Goal: Find specific page/section: Locate a particular part of the current website

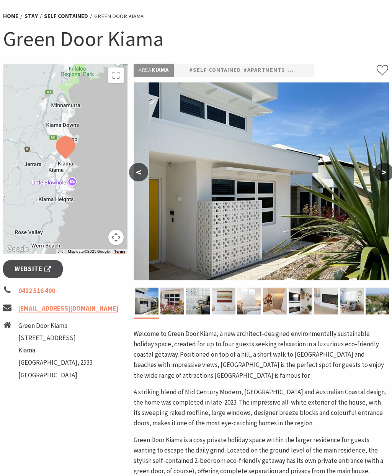
scroll to position [56, 0]
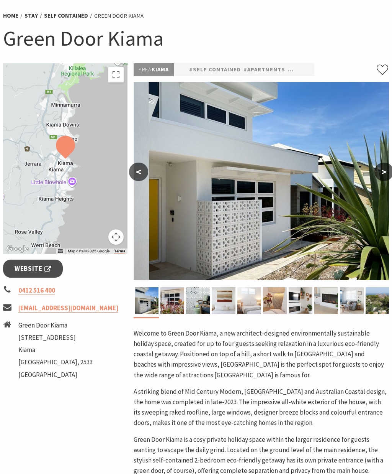
click at [386, 174] on button ">" at bounding box center [384, 171] width 19 height 18
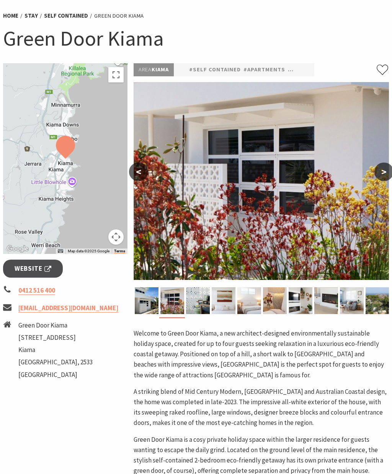
click at [381, 172] on button ">" at bounding box center [384, 171] width 19 height 18
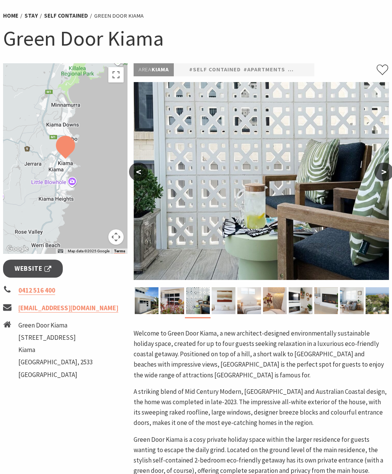
click at [381, 172] on button ">" at bounding box center [384, 171] width 19 height 18
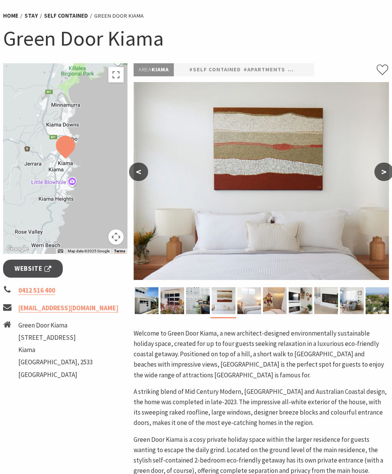
click at [382, 171] on button ">" at bounding box center [384, 171] width 19 height 18
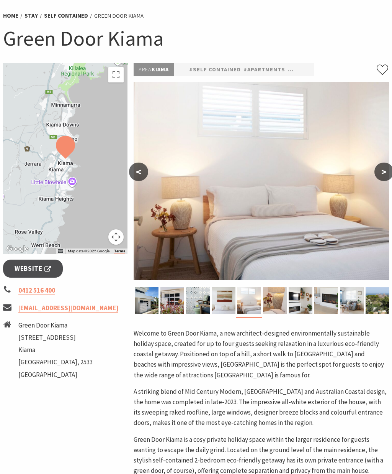
click at [386, 169] on button ">" at bounding box center [384, 171] width 19 height 18
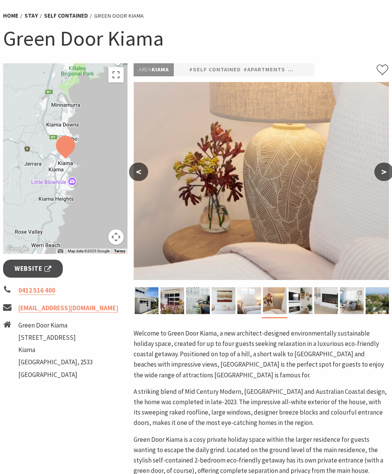
click at [382, 172] on button ">" at bounding box center [384, 171] width 19 height 18
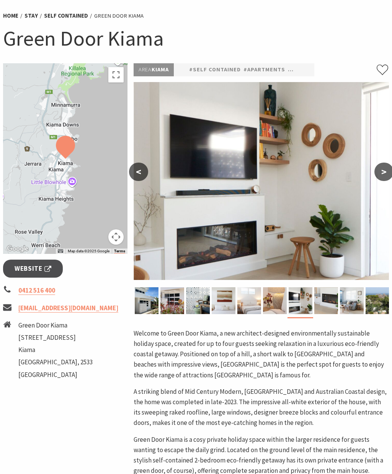
click at [381, 173] on button ">" at bounding box center [384, 171] width 19 height 18
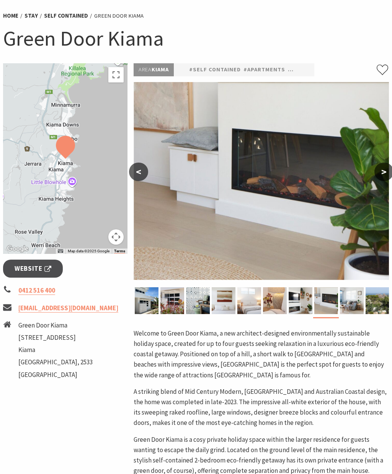
click at [382, 172] on button ">" at bounding box center [384, 171] width 19 height 18
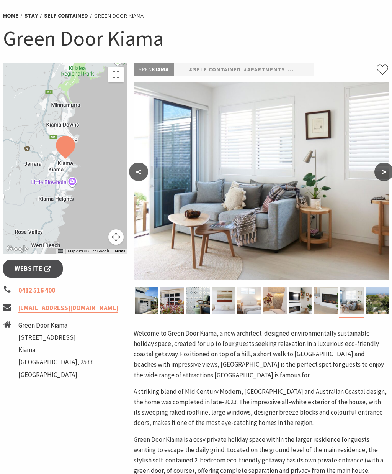
click at [384, 172] on button ">" at bounding box center [384, 171] width 19 height 18
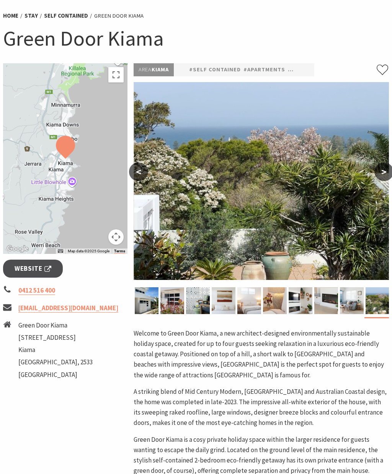
click at [383, 171] on button ">" at bounding box center [384, 171] width 19 height 18
click at [385, 171] on button ">" at bounding box center [384, 171] width 19 height 18
click at [51, 153] on div at bounding box center [65, 158] width 125 height 190
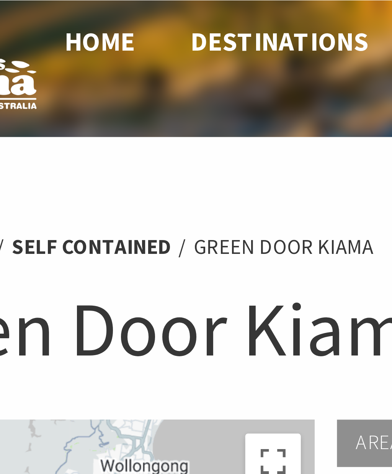
scroll to position [1, 0]
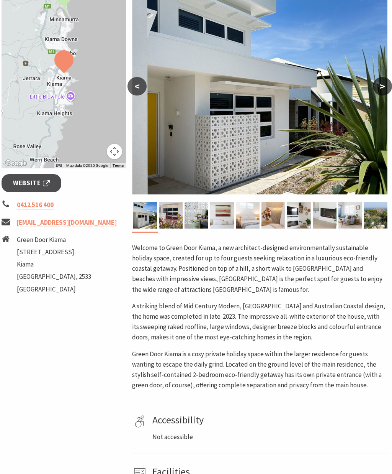
scroll to position [141, 2]
